Goal: Information Seeking & Learning: Learn about a topic

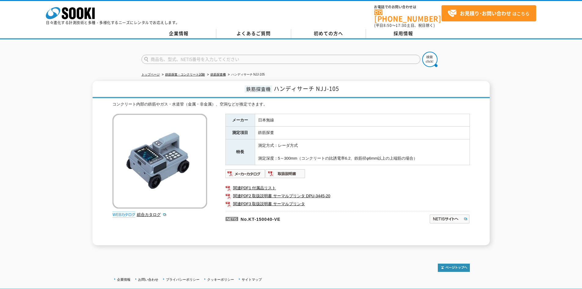
click at [253, 181] on ul "関連PDF1 付属品リスト 関連PDF2 取扱説明書 サーマルプリンタ DPU-3445-20 関連PDF3 取扱説明書 サーマルプリンタ" at bounding box center [347, 196] width 244 height 30
click at [253, 184] on link "関連PDF1 付属品リスト" at bounding box center [347, 188] width 244 height 8
drag, startPoint x: 268, startPoint y: 86, endPoint x: 352, endPoint y: 85, distance: 84.0
click at [352, 85] on h1 "鉄筋探査機 ハンディサーチ NJJ-105" at bounding box center [291, 89] width 397 height 17
click at [353, 86] on h1 "鉄筋探査機 ハンディサーチ NJJ-105" at bounding box center [291, 89] width 397 height 17
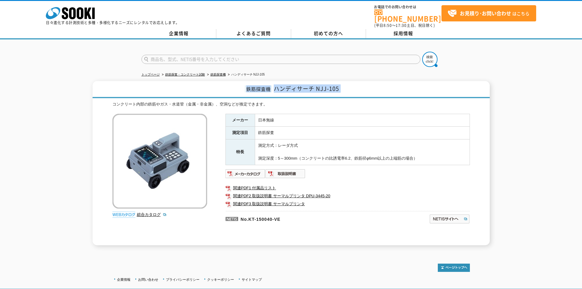
drag, startPoint x: 353, startPoint y: 86, endPoint x: 222, endPoint y: 83, distance: 130.7
click at [223, 84] on h1 "鉄筋探査機 ハンディサーチ NJJ-105" at bounding box center [291, 89] width 397 height 17
click at [215, 82] on h1 "鉄筋探査機 ハンディサーチ NJJ-105" at bounding box center [291, 89] width 397 height 17
drag, startPoint x: 215, startPoint y: 82, endPoint x: 403, endPoint y: 78, distance: 188.4
click at [403, 81] on h1 "鉄筋探査機 ハンディサーチ NJJ-105" at bounding box center [291, 89] width 397 height 17
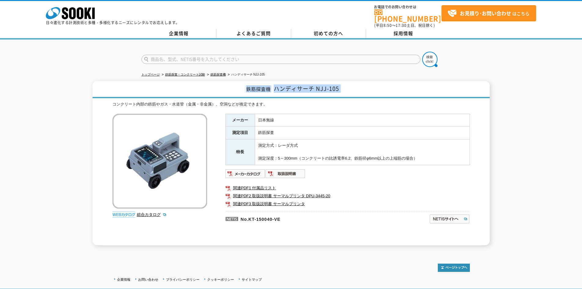
drag, startPoint x: 362, startPoint y: 83, endPoint x: 357, endPoint y: 86, distance: 5.3
click at [362, 83] on h1 "鉄筋探査機 ハンディサーチ NJJ-105" at bounding box center [291, 89] width 397 height 17
click at [354, 85] on h1 "鉄筋探査機 ハンディサーチ NJJ-105" at bounding box center [291, 89] width 397 height 17
drag, startPoint x: 350, startPoint y: 83, endPoint x: 238, endPoint y: 85, distance: 112.4
click at [242, 84] on h1 "鉄筋探査機 ハンディサーチ NJJ-105" at bounding box center [291, 89] width 397 height 17
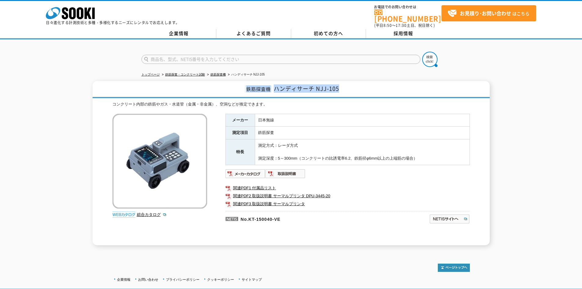
click at [238, 86] on h1 "鉄筋探査機 ハンディサーチ NJJ-105" at bounding box center [291, 89] width 397 height 17
drag, startPoint x: 238, startPoint y: 86, endPoint x: 345, endPoint y: 88, distance: 107.2
click at [341, 86] on h1 "鉄筋探査機 ハンディサーチ NJJ-105" at bounding box center [291, 89] width 397 height 17
click at [345, 88] on h1 "鉄筋探査機 ハンディサーチ NJJ-105" at bounding box center [291, 89] width 397 height 17
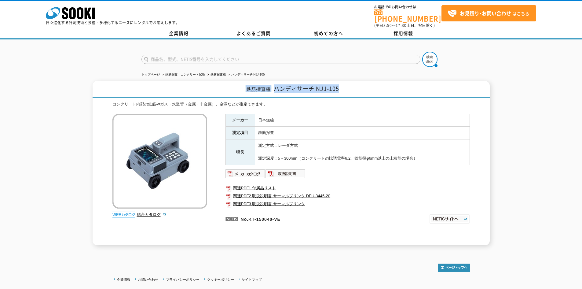
drag, startPoint x: 243, startPoint y: 84, endPoint x: 340, endPoint y: 88, distance: 96.5
click at [340, 88] on h1 "鉄筋探査機 ハンディサーチ NJJ-105" at bounding box center [291, 89] width 397 height 17
click at [342, 86] on h1 "鉄筋探査機 ハンディサーチ NJJ-105" at bounding box center [291, 89] width 397 height 17
drag, startPoint x: 242, startPoint y: 85, endPoint x: 351, endPoint y: 90, distance: 109.7
click at [351, 90] on h1 "鉄筋探査機 ハンディサーチ NJJ-105" at bounding box center [291, 89] width 397 height 17
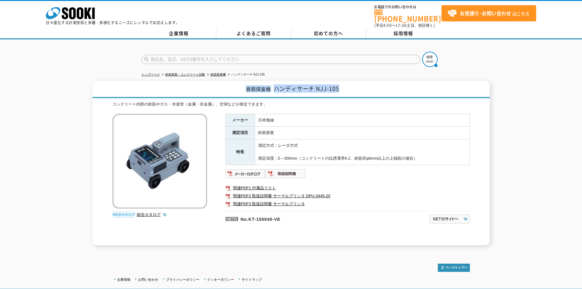
drag, startPoint x: 256, startPoint y: 113, endPoint x: 425, endPoint y: 155, distance: 174.5
click at [425, 155] on tbody "メーカー 日本無線 測定項目 鉄筋探査 特長 測定方式：レーダ方式 測定深度：5～300mm（コンクリートの比誘電率6.2、鉄筋径φ6mm以上の上端筋の場合）" at bounding box center [347, 139] width 244 height 51
click at [425, 155] on td "測定方式：レーダ方式 測定深度：5～300mm（コンクリートの比誘電率6.2、鉄筋径φ6mm以上の上端筋の場合）" at bounding box center [362, 151] width 215 height 25
drag, startPoint x: 425, startPoint y: 155, endPoint x: 230, endPoint y: 114, distance: 199.1
click at [234, 114] on tbody "メーカー 日本無線 測定項目 鉄筋探査 特長 測定方式：レーダ方式 測定深度：5～300mm（コンクリートの比誘電率6.2、鉄筋径φ6mm以上の上端筋の場合）" at bounding box center [347, 139] width 244 height 51
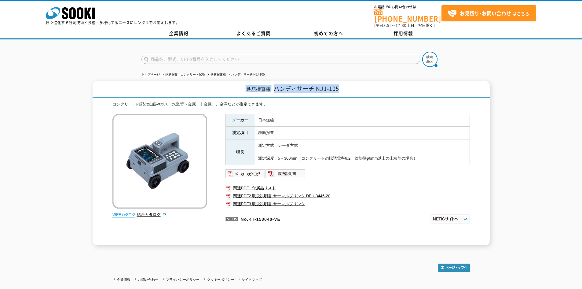
click at [233, 114] on th "メーカー" at bounding box center [239, 120] width 29 height 13
drag, startPoint x: 231, startPoint y: 116, endPoint x: 426, endPoint y: 158, distance: 198.6
click at [426, 158] on tbody "メーカー 日本無線 測定項目 鉄筋探査 特長 測定方式：レーダ方式 測定深度：5～300mm（コンクリートの比誘電率6.2、鉄筋径φ6mm以上の上端筋の場合）" at bounding box center [347, 139] width 244 height 51
click at [426, 158] on td "測定方式：レーダ方式 測定深度：5～300mm（コンクリートの比誘電率6.2、鉄筋径φ6mm以上の上端筋の場合）" at bounding box center [362, 151] width 215 height 25
drag, startPoint x: 425, startPoint y: 156, endPoint x: 231, endPoint y: 115, distance: 198.6
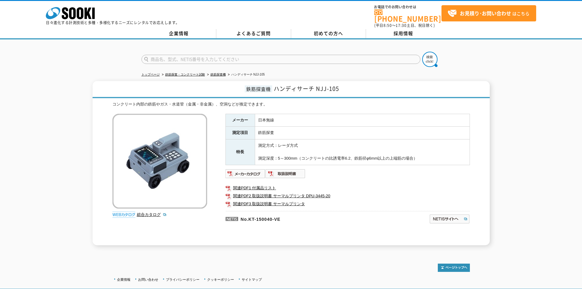
click at [231, 115] on tbody "メーカー 日本無線 測定項目 鉄筋探査 特長 測定方式：レーダ方式 測定深度：5～300mm（コンクリートの比誘電率6.2、鉄筋径φ6mm以上の上端筋の場合）" at bounding box center [347, 139] width 244 height 51
drag, startPoint x: 331, startPoint y: 82, endPoint x: 364, endPoint y: 85, distance: 33.1
click at [331, 84] on span "ハンディサーチ NJJ-105" at bounding box center [306, 88] width 65 height 8
drag, startPoint x: 354, startPoint y: 87, endPoint x: 271, endPoint y: 90, distance: 83.4
click at [271, 90] on h1 "鉄筋探査機 ハンディサーチ NJJ-105" at bounding box center [291, 89] width 397 height 17
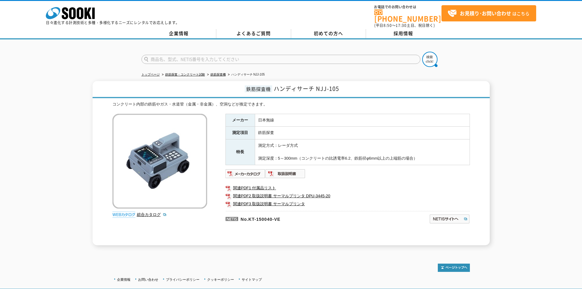
click at [249, 89] on h1 "鉄筋探査機 ハンディサーチ NJJ-105" at bounding box center [291, 89] width 397 height 17
copy h1 "鉄筋探査機 ハンディサーチ NJJ-105"
drag, startPoint x: 241, startPoint y: 85, endPoint x: 339, endPoint y: 86, distance: 98.0
click at [339, 86] on h1 "鉄筋探査機 ハンディサーチ NJJ-105" at bounding box center [291, 89] width 397 height 17
click at [250, 169] on img at bounding box center [245, 174] width 40 height 10
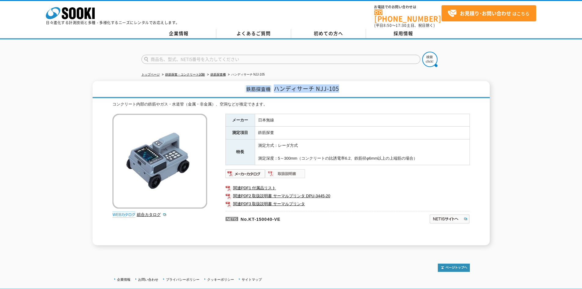
click at [276, 170] on img at bounding box center [285, 174] width 40 height 10
